Goal: Task Accomplishment & Management: Manage account settings

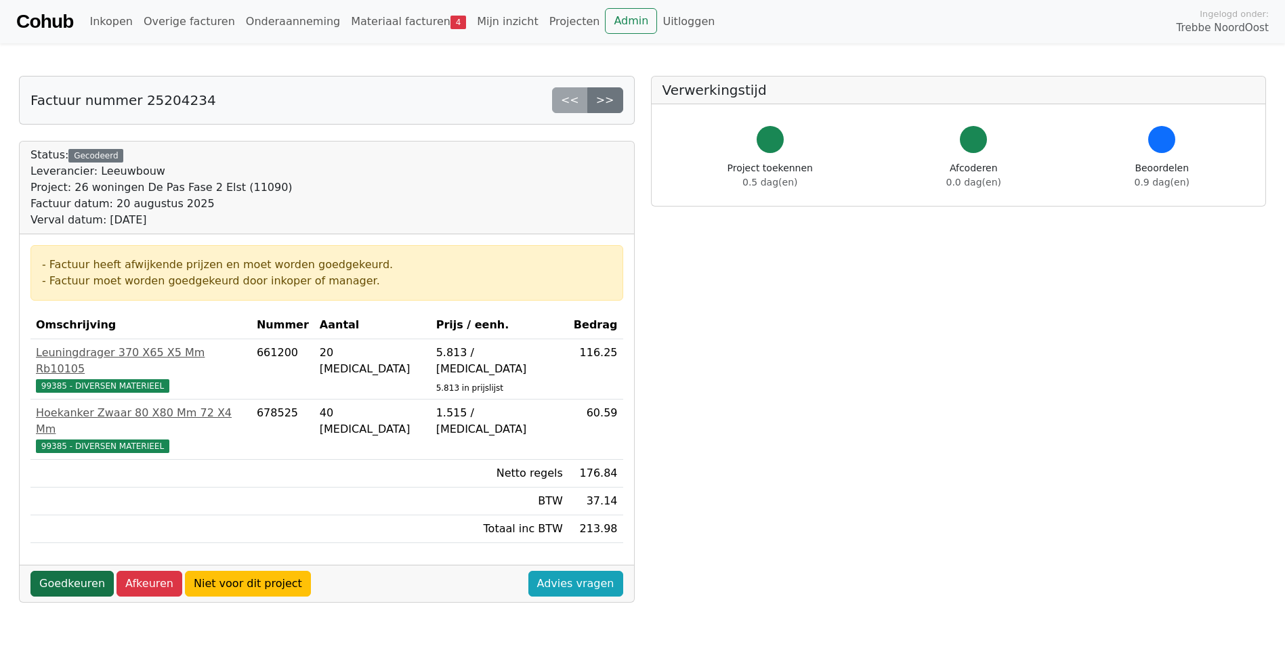
click at [60, 571] on link "Goedkeuren" at bounding box center [71, 584] width 83 height 26
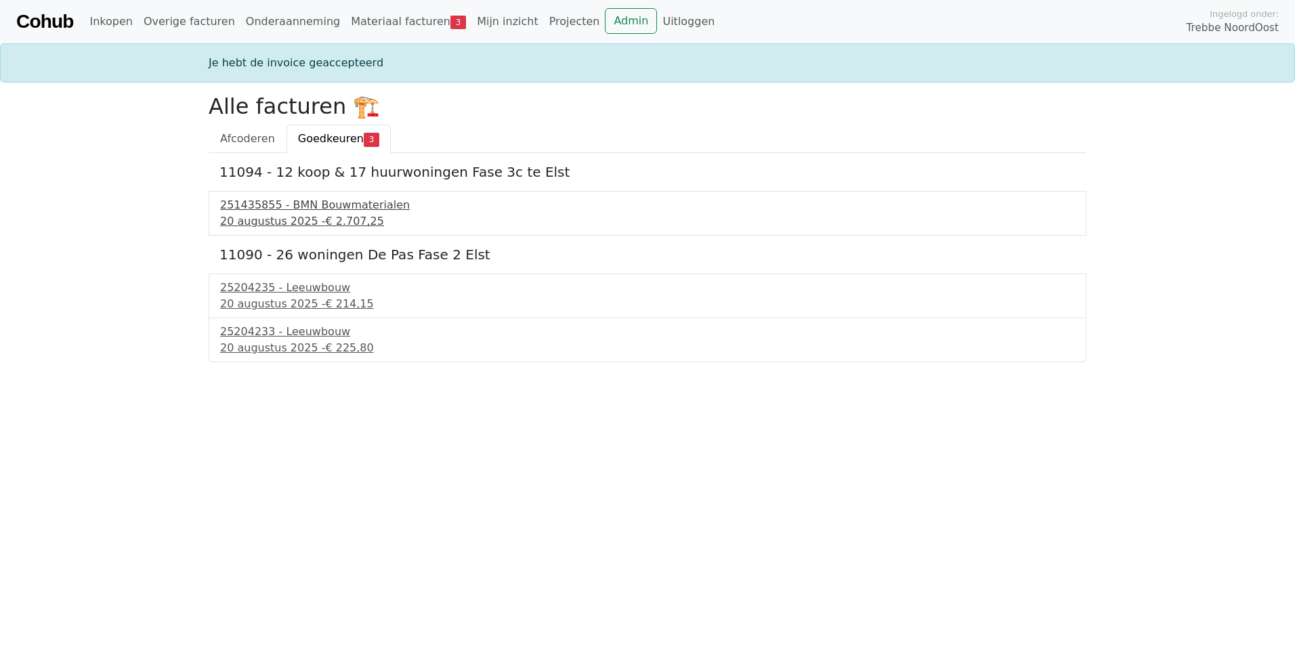
click at [329, 215] on span "€ 2.707,25" at bounding box center [354, 221] width 59 height 13
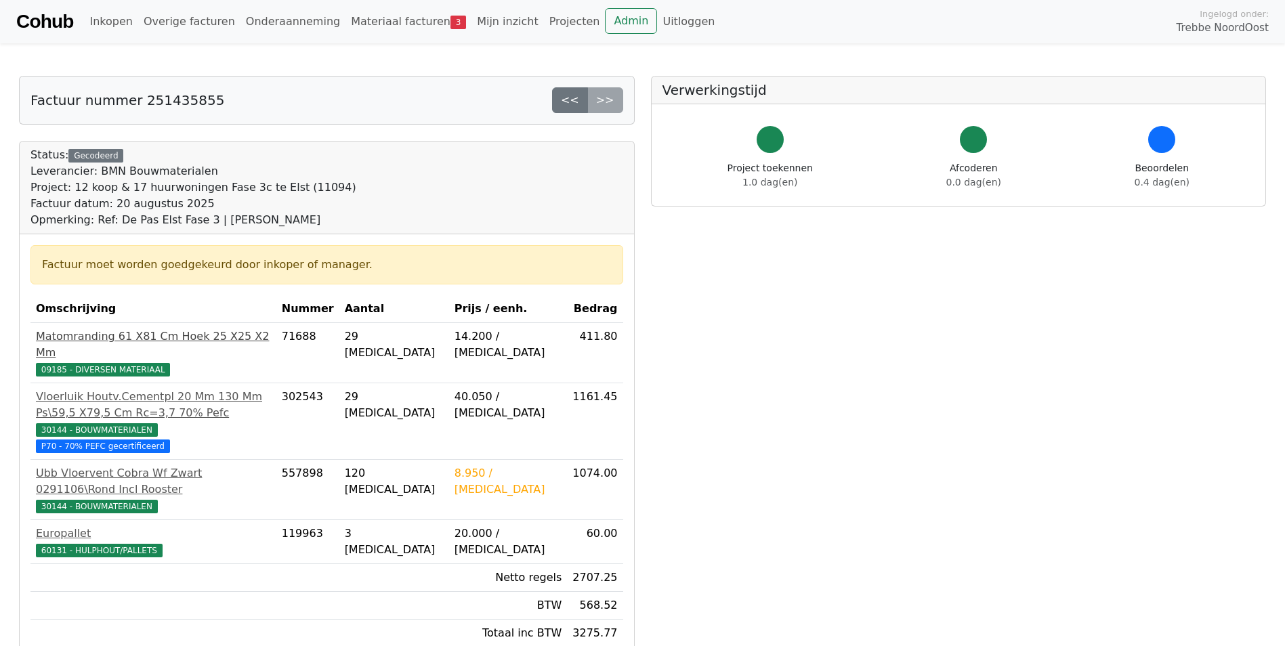
click at [85, 363] on span "09185 - DIVERSEN MATERIAAL" at bounding box center [103, 370] width 134 height 14
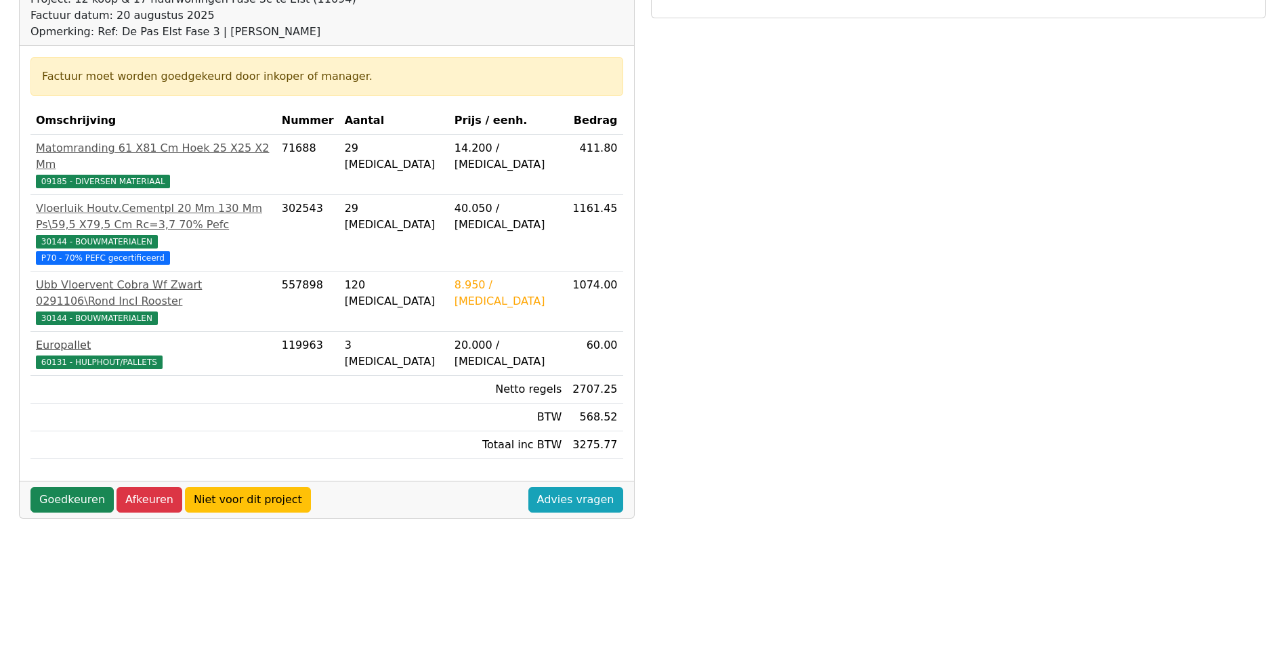
scroll to position [203, 0]
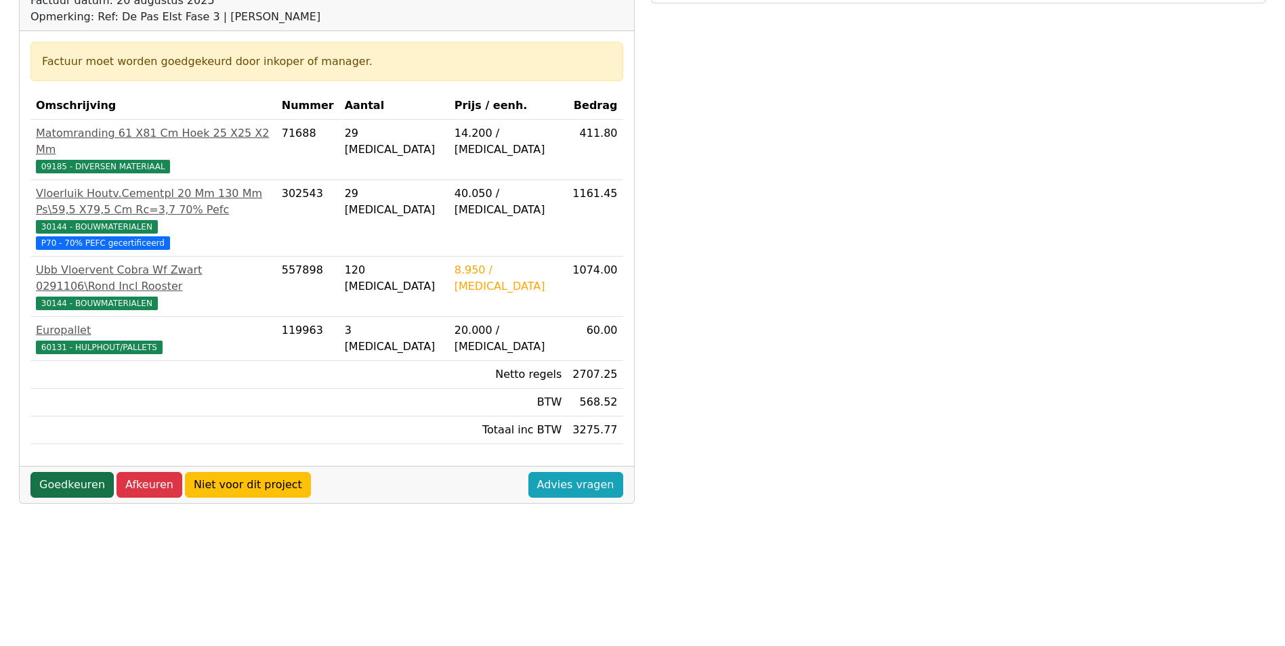
click at [81, 472] on link "Goedkeuren" at bounding box center [71, 485] width 83 height 26
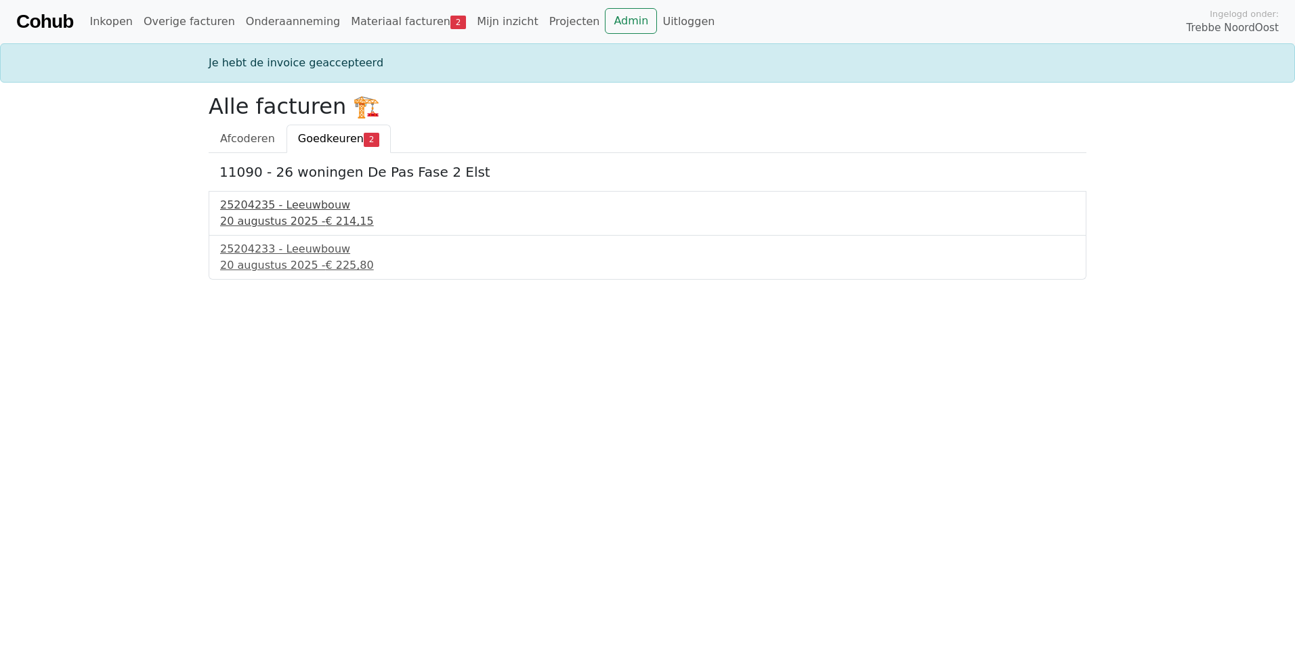
click at [299, 199] on div "25204235 - Leeuwbouw" at bounding box center [647, 205] width 855 height 16
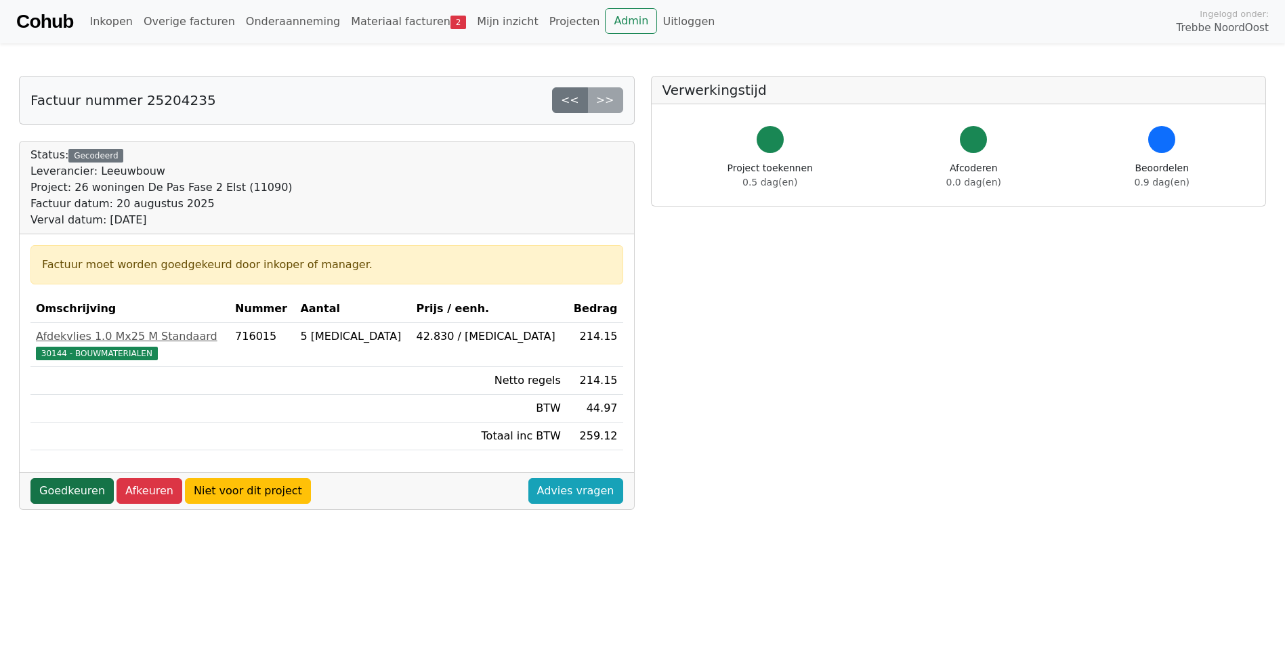
click at [81, 499] on link "Goedkeuren" at bounding box center [71, 491] width 83 height 26
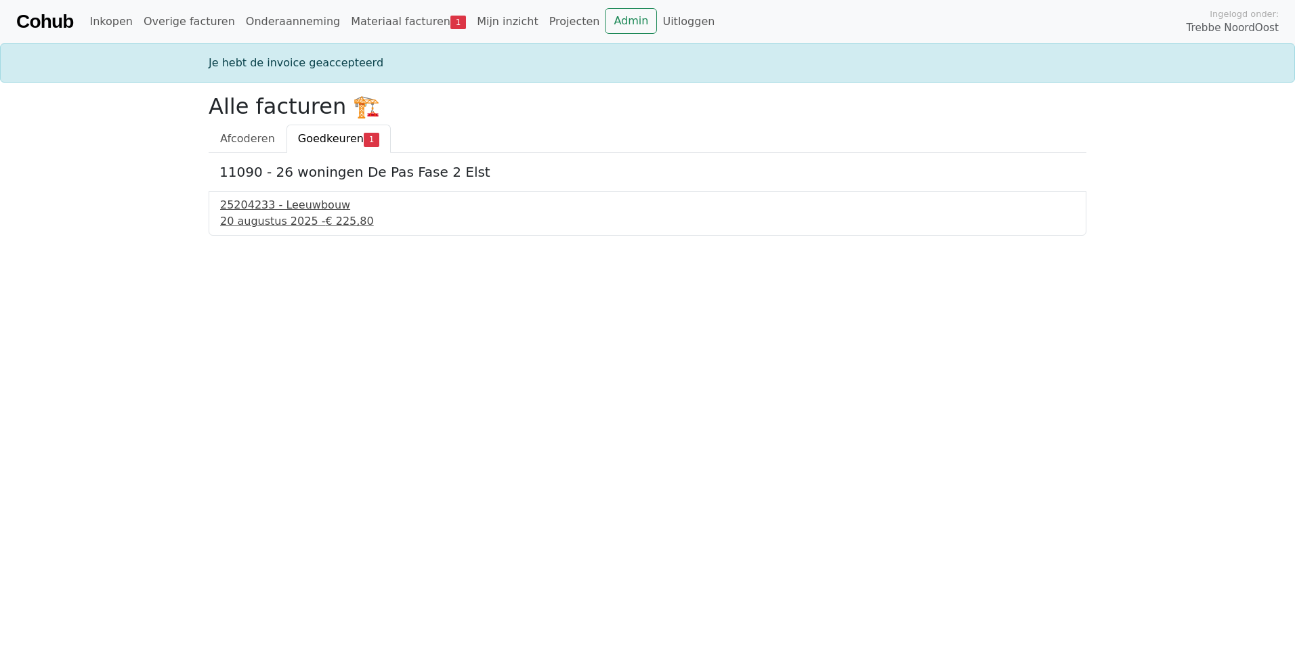
click at [325, 221] on span "€ 225,80" at bounding box center [349, 221] width 48 height 13
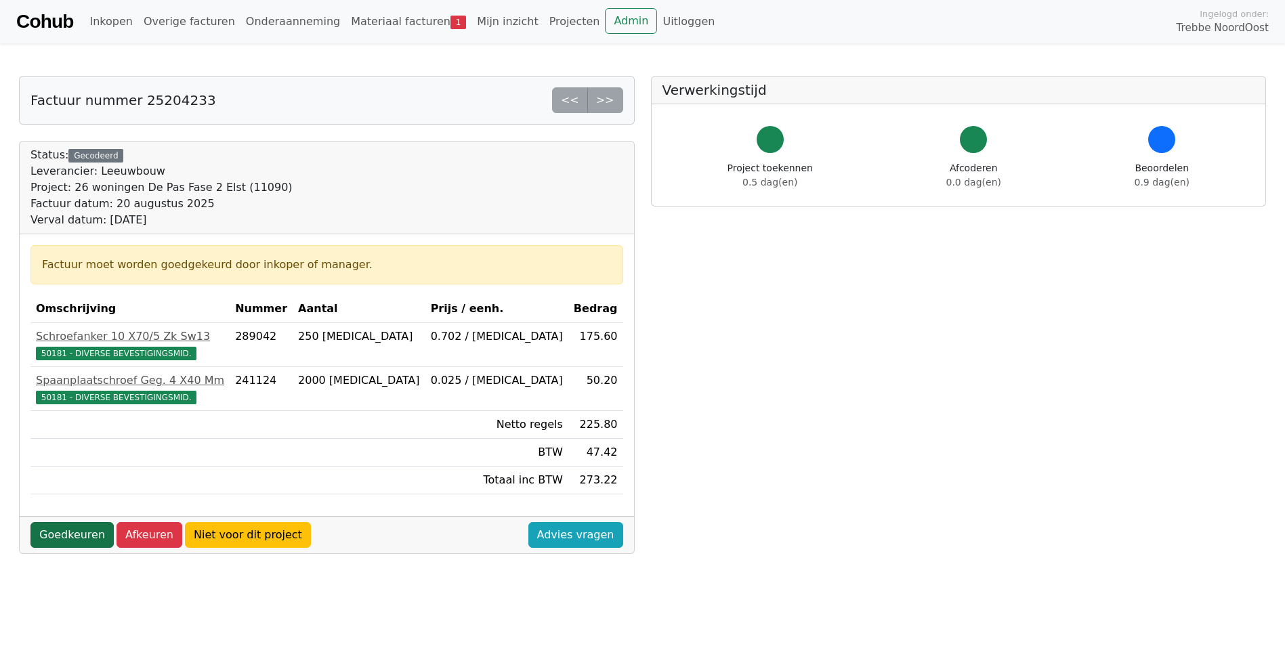
click at [79, 526] on link "Goedkeuren" at bounding box center [71, 535] width 83 height 26
